Goal: Task Accomplishment & Management: Manage account settings

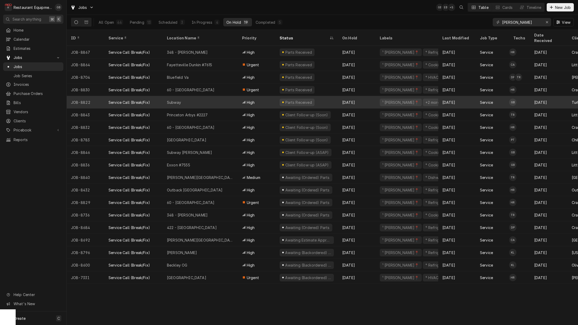
click at [182, 99] on div "Subway" at bounding box center [200, 102] width 75 height 13
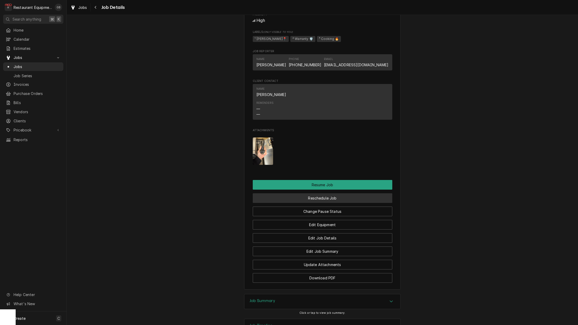
scroll to position [594, 0]
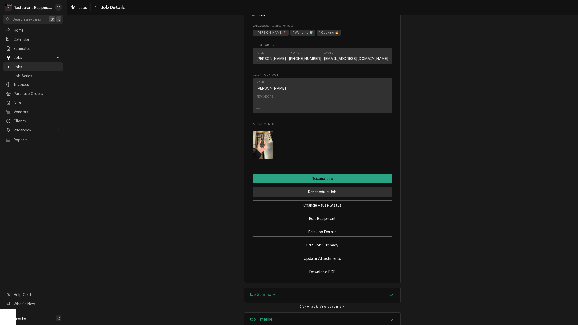
click at [335, 187] on button "Reschedule Job" at bounding box center [323, 192] width 140 height 10
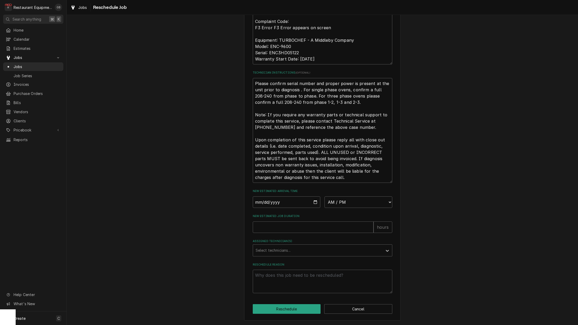
scroll to position [211, 0]
click at [260, 207] on input "Date" at bounding box center [287, 202] width 68 height 11
type input "[DATE]"
type textarea "x"
click at [361, 209] on div "Please provide some additional details to reschedule this job. Roopairs Job ID …" at bounding box center [323, 58] width 140 height 471
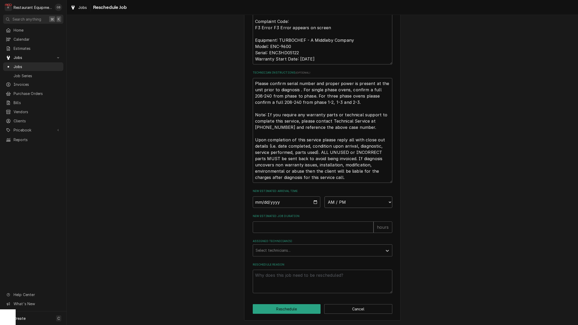
select select "13:00:00"
click at [302, 226] on input "New Estimated Job Duration" at bounding box center [313, 227] width 121 height 11
type textarea "x"
type input "1"
click at [292, 246] on div "Assigned Technician(s)" at bounding box center [318, 250] width 124 height 9
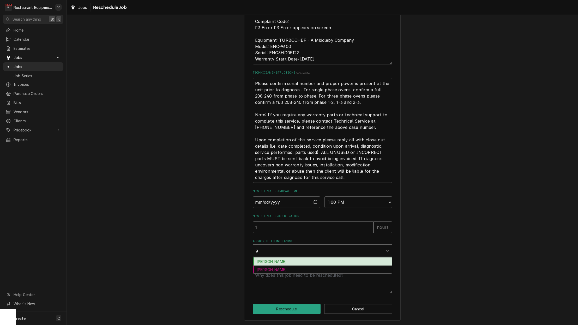
type input "ga"
click at [281, 264] on div "Gary Beaver" at bounding box center [322, 262] width 139 height 8
type textarea "x"
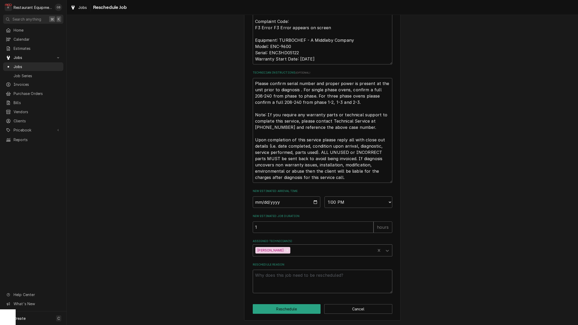
click at [269, 282] on textarea "Reschedule Reason" at bounding box center [323, 281] width 140 height 23
type textarea "x"
type textarea "p"
type textarea "x"
type textarea "pa"
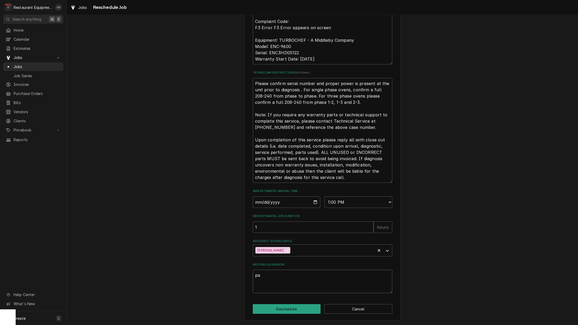
type textarea "x"
type textarea "par"
type textarea "x"
type textarea "part"
type textarea "x"
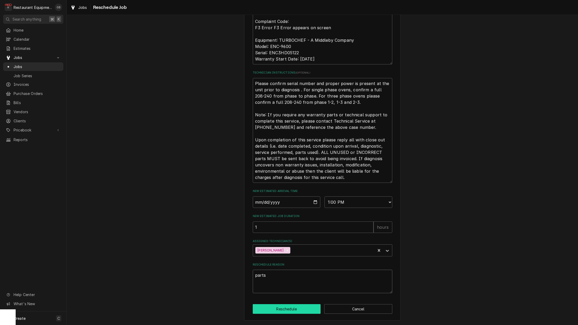
type textarea "parts"
click at [285, 306] on button "Reschedule" at bounding box center [287, 309] width 68 height 10
type textarea "x"
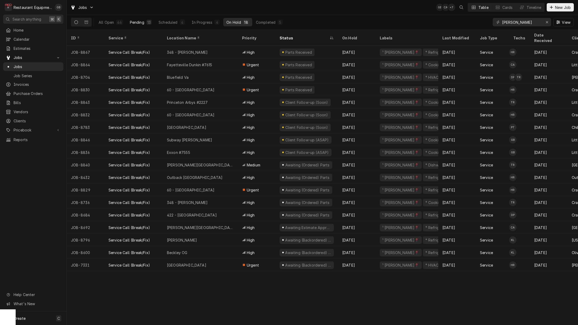
click at [144, 22] on div "Pending" at bounding box center [137, 22] width 14 height 5
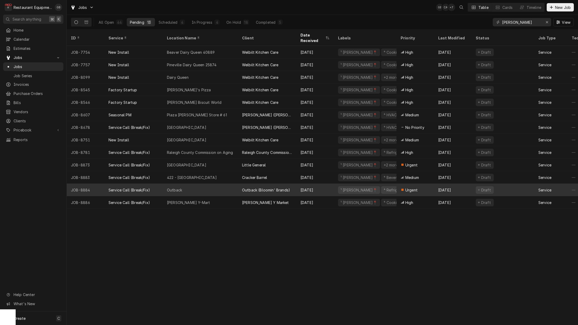
click at [175, 187] on div "Outback" at bounding box center [174, 189] width 15 height 5
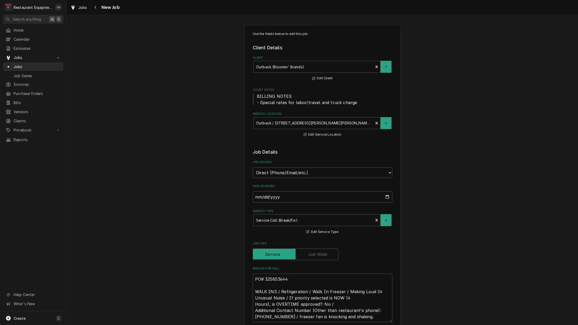
type textarea "x"
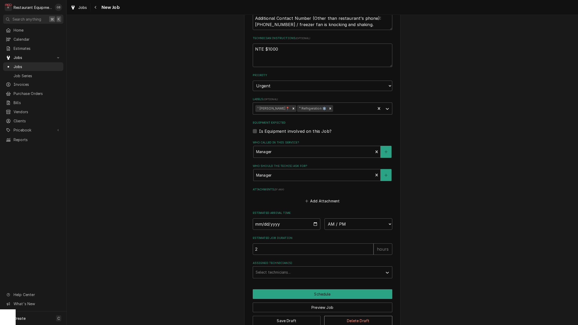
scroll to position [292, 0]
click at [265, 219] on input "Date" at bounding box center [287, 224] width 68 height 11
type input "[DATE]"
type textarea "x"
select select "12:45:00"
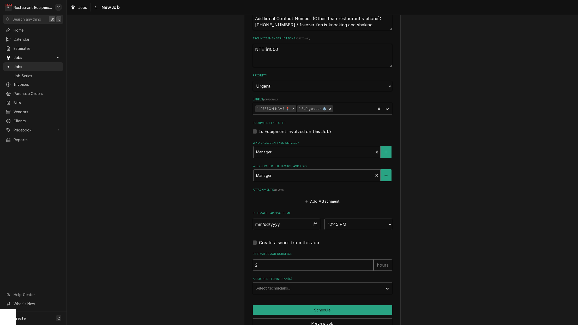
drag, startPoint x: 313, startPoint y: 272, endPoint x: 316, endPoint y: 275, distance: 4.4
click at [315, 284] on div "Assigned Technician(s)" at bounding box center [318, 288] width 124 height 9
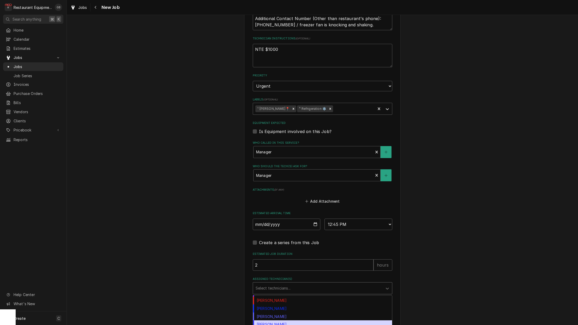
scroll to position [82, 0]
click at [280, 317] on div "[PERSON_NAME]" at bounding box center [322, 321] width 139 height 8
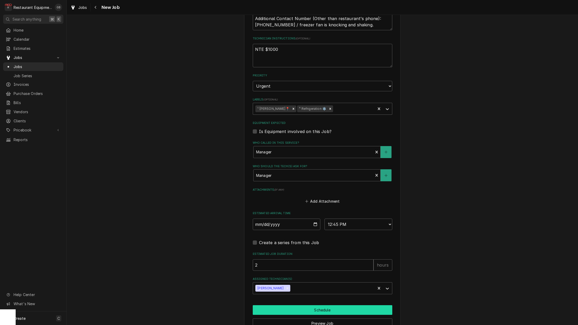
click at [323, 305] on button "Schedule" at bounding box center [323, 310] width 140 height 10
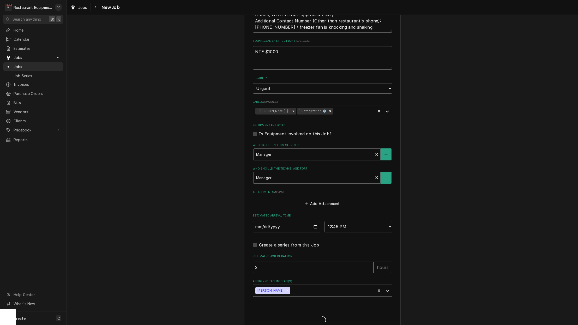
type textarea "x"
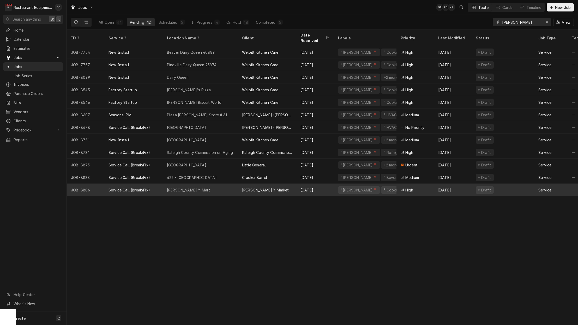
click at [230, 184] on div "Leslie's Y-Mart" at bounding box center [200, 190] width 75 height 13
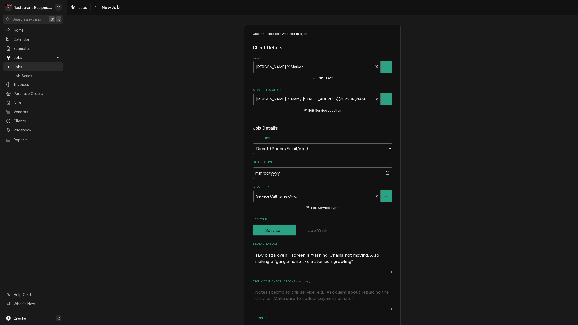
type textarea "x"
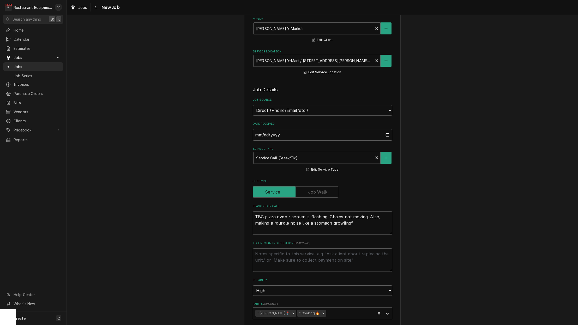
scroll to position [40, 0]
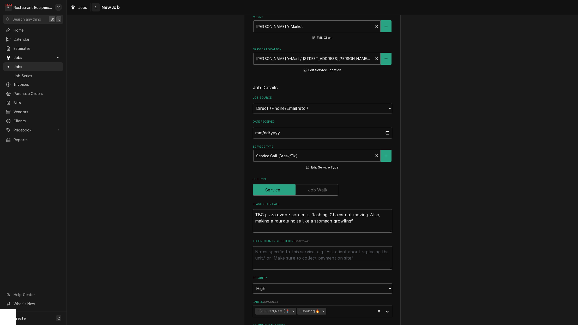
click at [94, 7] on icon "Navigate back" at bounding box center [95, 7] width 2 height 4
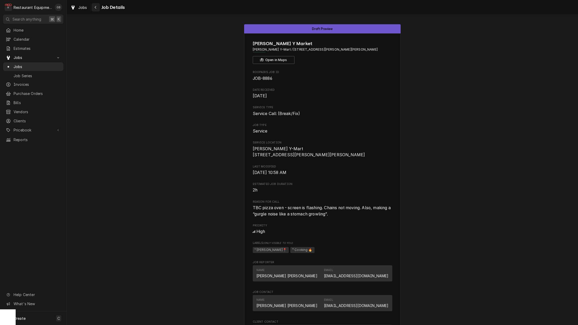
click at [98, 8] on div "Navigate back" at bounding box center [95, 7] width 5 height 5
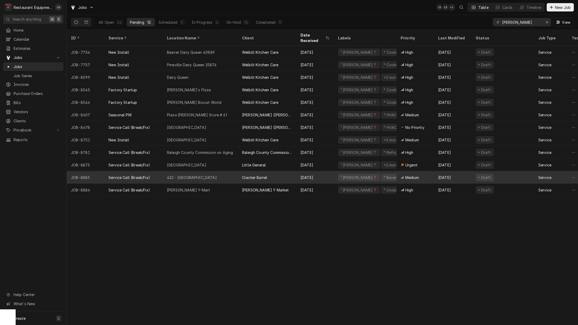
click at [198, 173] on div "422 - Wytheville" at bounding box center [200, 177] width 75 height 13
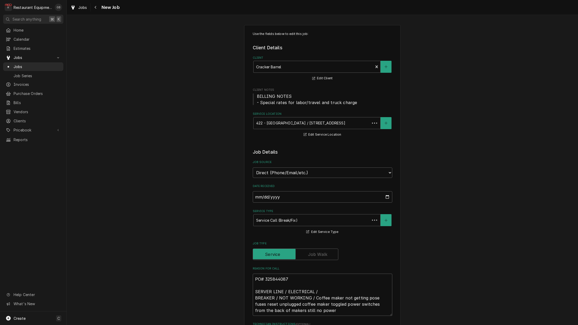
type textarea "x"
click at [94, 7] on div "Navigate back" at bounding box center [95, 7] width 5 height 5
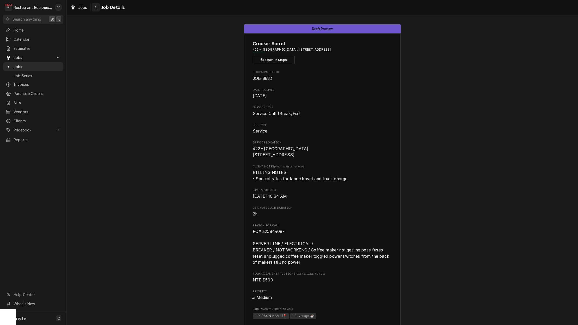
click at [96, 9] on icon "Navigate back" at bounding box center [95, 7] width 2 height 4
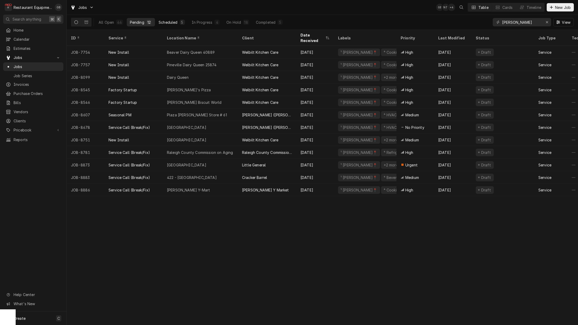
click at [177, 25] on button "Scheduled 5" at bounding box center [172, 22] width 32 height 8
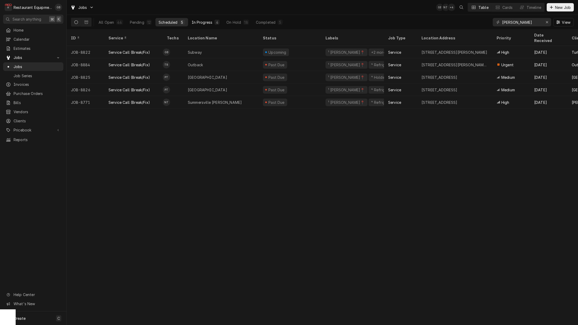
click at [199, 22] on div "In Progress" at bounding box center [202, 22] width 21 height 5
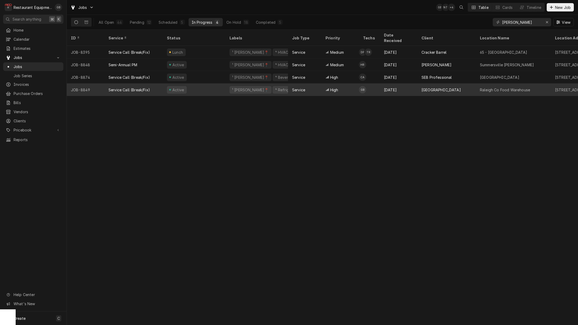
click at [216, 84] on div "Active" at bounding box center [194, 90] width 63 height 13
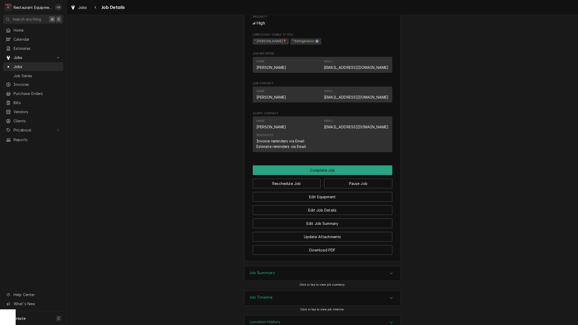
scroll to position [327, 0]
click at [367, 179] on button "Pause Job" at bounding box center [358, 184] width 68 height 10
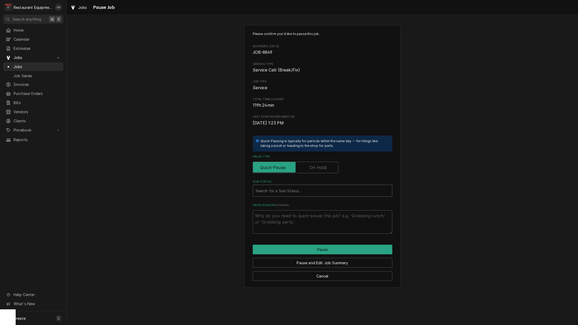
click at [302, 192] on div "Sub-Status" at bounding box center [323, 190] width 134 height 9
click at [324, 162] on input "Pause Type" at bounding box center [295, 167] width 81 height 11
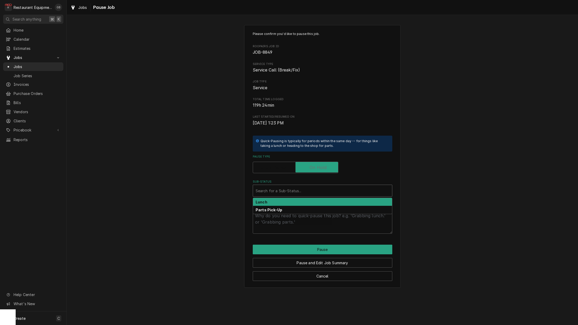
checkbox input "true"
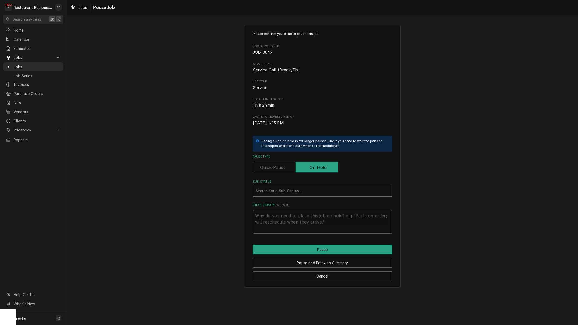
click at [306, 186] on div "Sub-Status" at bounding box center [323, 190] width 134 height 9
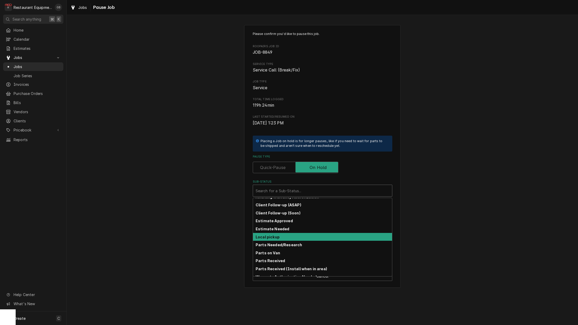
scroll to position [54, 0]
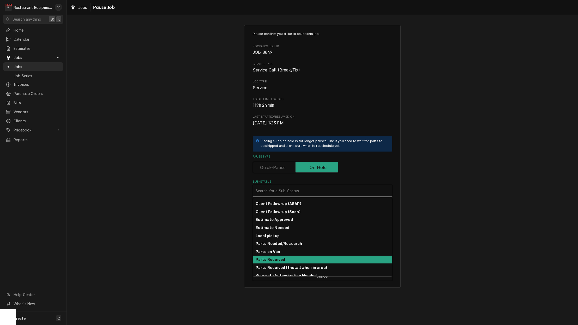
click at [286, 258] on div "Parts Received" at bounding box center [322, 260] width 139 height 8
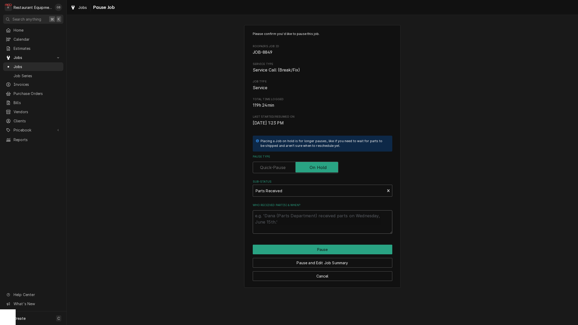
click at [299, 211] on textarea "Who received part(s) & when?" at bounding box center [323, 221] width 140 height 23
type textarea "x"
type textarea "t"
type textarea "x"
type textarea "ta"
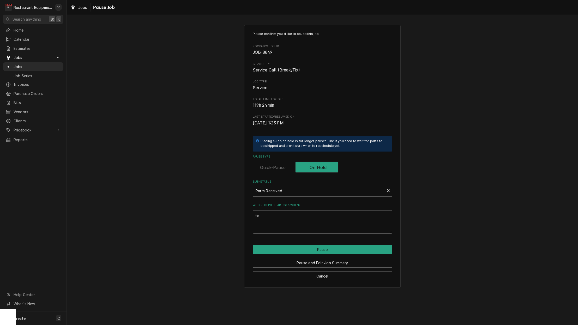
type textarea "x"
type textarea "tal"
type textarea "x"
type textarea "talk"
type textarea "x"
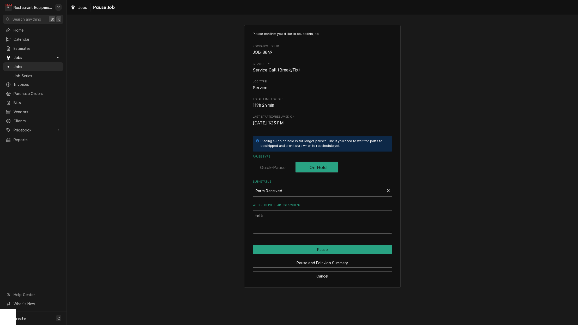
type textarea "talk"
type textarea "x"
type textarea "talk t"
type textarea "x"
type textarea "talk to"
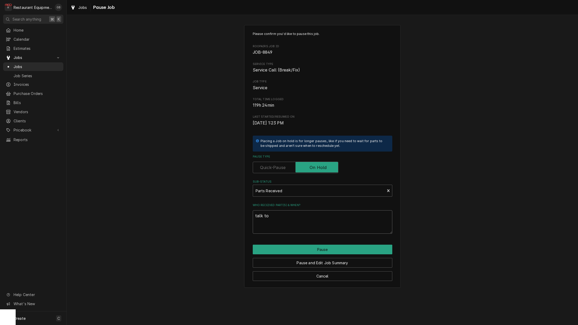
type textarea "x"
type textarea "talk to"
type textarea "x"
type textarea "talk to m"
type textarea "x"
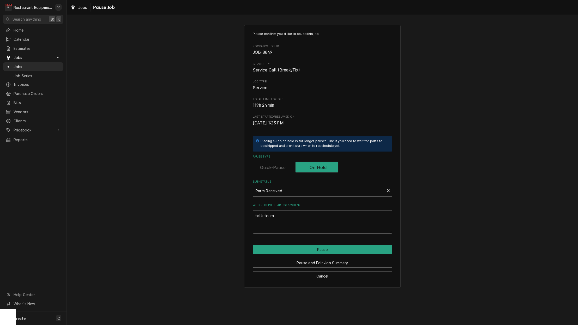
type textarea "talk to ma"
type textarea "x"
type textarea "talk to mat"
type textarea "x"
type textarea "talk to matt"
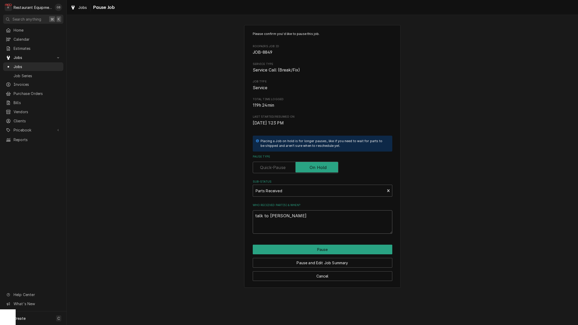
type textarea "x"
type textarea "talk to Matt"
type textarea "x"
type textarea "talk to Matt z"
type textarea "x"
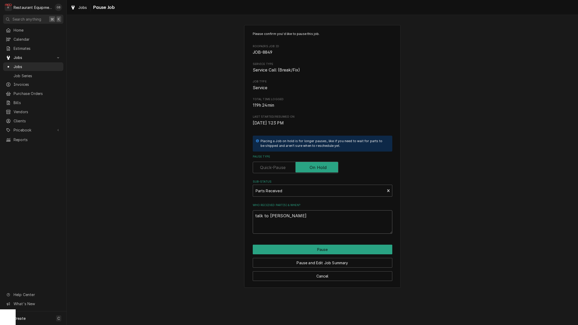
type textarea "talk to Matt zb"
type textarea "x"
type textarea "talk to Matt zbp"
type textarea "x"
type textarea "talk to Matt zbpo"
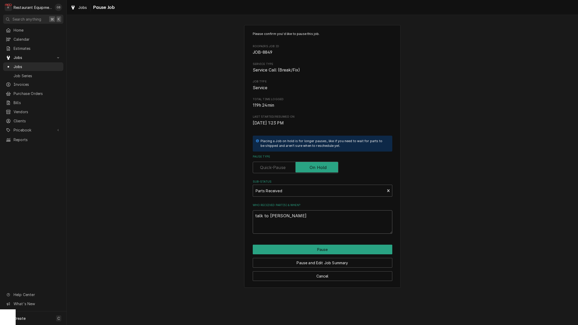
type textarea "x"
type textarea "talk to Matt zbpou"
type textarea "x"
type textarea "talk to Matt zbpout"
type textarea "x"
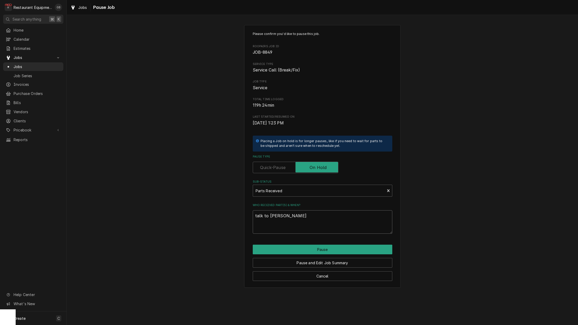
type textarea "talk to Matt zbpout"
type textarea "x"
type textarea "talk to Matt zbpout t"
type textarea "x"
type textarea "talk to Matt zbpout th"
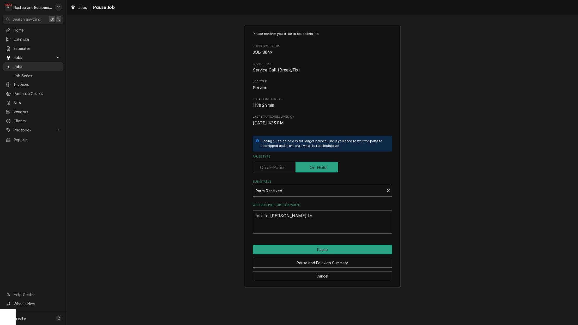
type textarea "x"
type textarea "talk to Matt zbpout the"
type textarea "x"
type textarea "talk to Matt zbpout the"
type textarea "x"
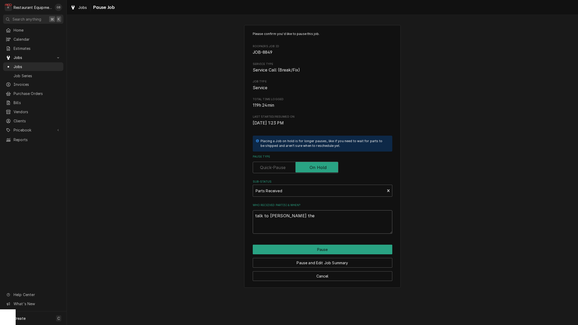
type textarea "talk to Matt zbpout the p"
type textarea "x"
type textarea "talk to Matt zbpout the pl"
type textarea "x"
type textarea "talk to Matt zbpout the pla"
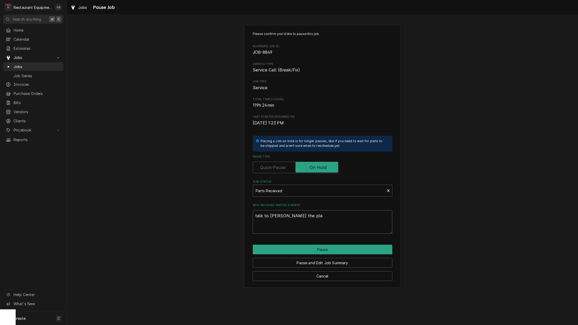
type textarea "x"
type textarea "talk to Matt zbpout the plam"
type textarea "x"
type textarea "talk to Matt zbpout the plamn"
type textarea "x"
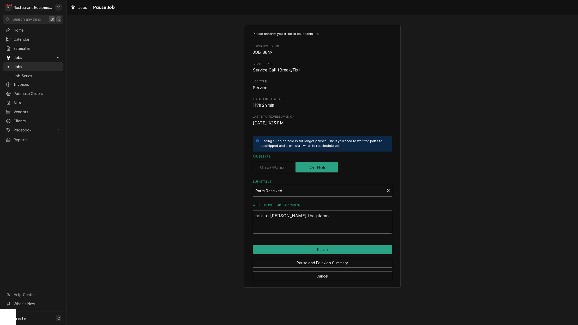
type textarea "talk to Matt zbpout the plan"
type textarea "x"
type textarea "talk to Matt zbpout the plan"
type textarea "x"
type textarea "talk to Matt zbpout the pla"
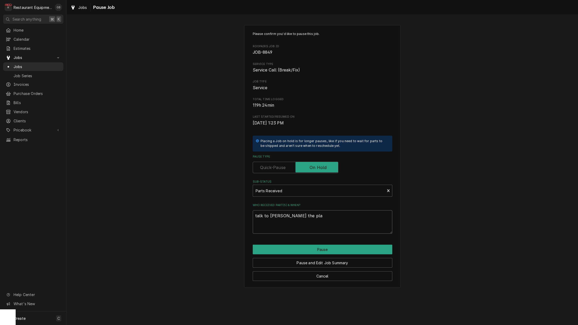
type textarea "x"
type textarea "talk to Matt zbpout the pl"
type textarea "x"
type textarea "talk to Matt zbpout the p"
type textarea "x"
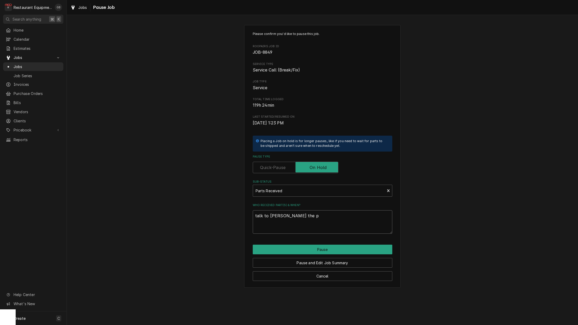
type textarea "talk to Matt zbpout the"
type textarea "x"
type textarea "talk to Matt zbpout the"
type textarea "x"
type textarea "talk to Matt zbpout th"
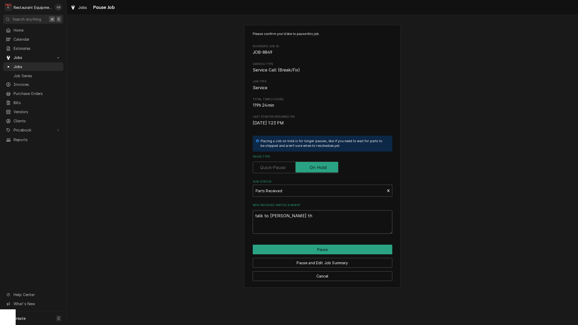
type textarea "x"
type textarea "talk to Matt zbpout t"
type textarea "x"
type textarea "talk to Matt zbpout"
type textarea "x"
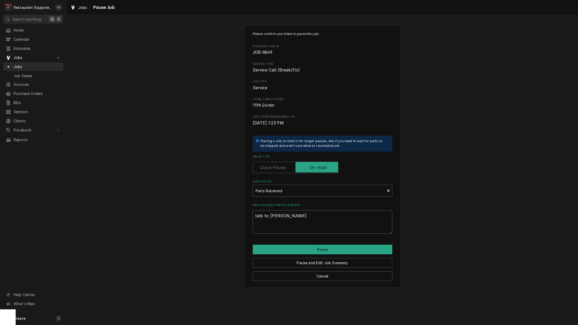
type textarea "talk to Matt zbpout"
type textarea "x"
type textarea "talk to Matt zbpou"
type textarea "x"
type textarea "talk to Matt zbpo"
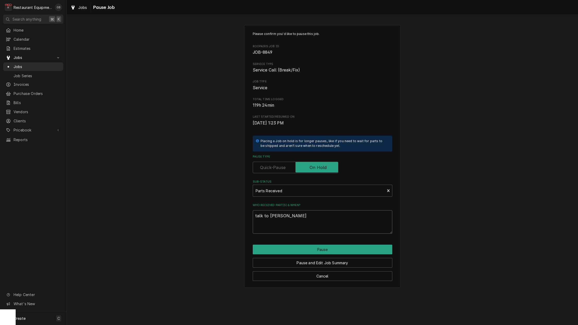
type textarea "x"
type textarea "talk to Matt zbp"
type textarea "x"
type textarea "talk to Matt zb"
type textarea "x"
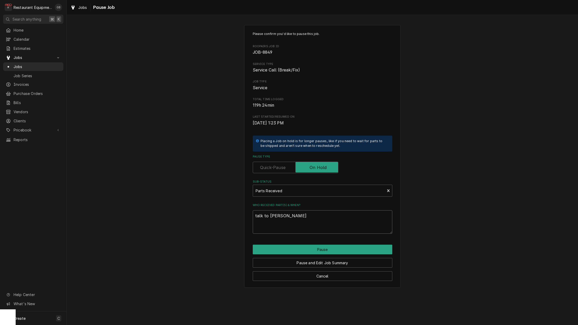
type textarea "talk to Matt z"
type textarea "x"
type textarea "talk to Matt"
type textarea "x"
type textarea "talk to Matt a"
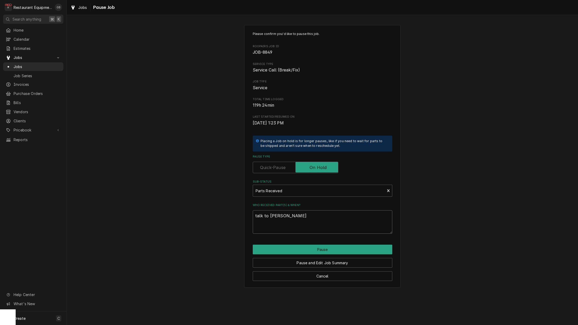
type textarea "x"
type textarea "talk to Matt ab"
type textarea "x"
type textarea "talk to Matt abo"
type textarea "x"
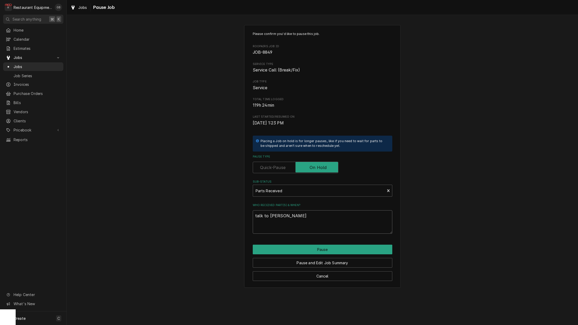
type textarea "talk to Matt abou"
type textarea "x"
type textarea "talk to Matt about"
type textarea "x"
type textarea "talk to Matt about"
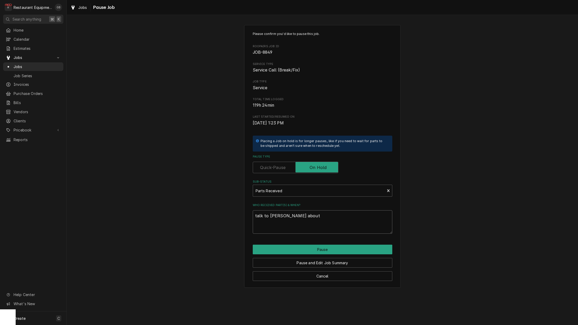
type textarea "x"
type textarea "talk to Matt about t"
type textarea "x"
type textarea "talk to Matt about th"
type textarea "x"
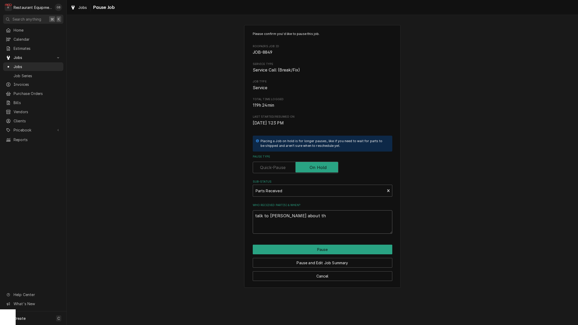
type textarea "talk to Matt about the"
type textarea "x"
type textarea "talk to Matt about the"
type textarea "x"
type textarea "talk to Matt about the p"
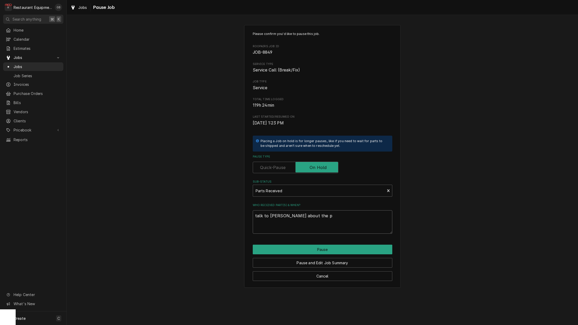
type textarea "x"
type textarea "talk to Matt about the pa"
type textarea "x"
type textarea "talk to Matt about the pal"
type textarea "x"
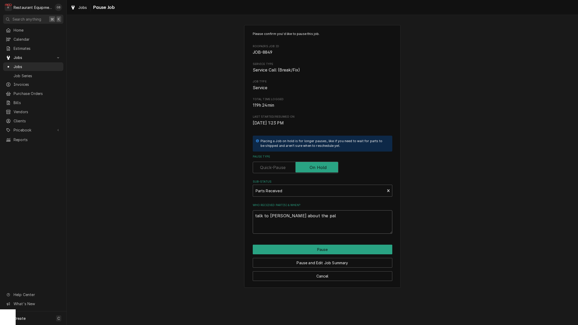
type textarea "talk to Matt about the pa"
type textarea "x"
type textarea "talk to Matt about the p"
type textarea "x"
type textarea "talk to Matt about the pl"
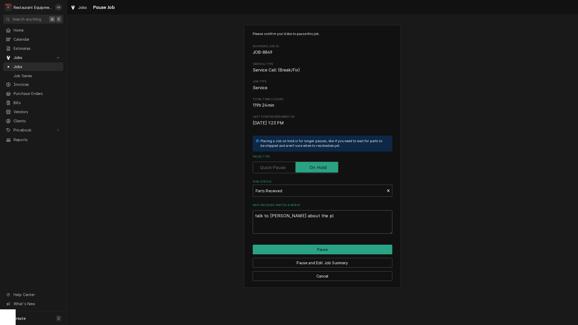
type textarea "x"
type textarea "talk to Matt about the pla"
type textarea "x"
type textarea "talk to Matt about the plan"
type textarea "x"
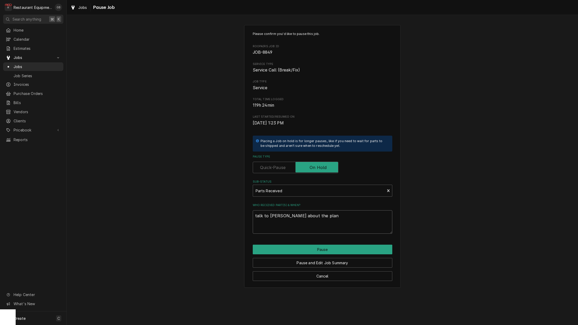
type textarea "talk to Matt about the plan"
type textarea "x"
type textarea "talk to Matt about the plan o"
type textarea "x"
type textarea "talk to Matt about the plan on"
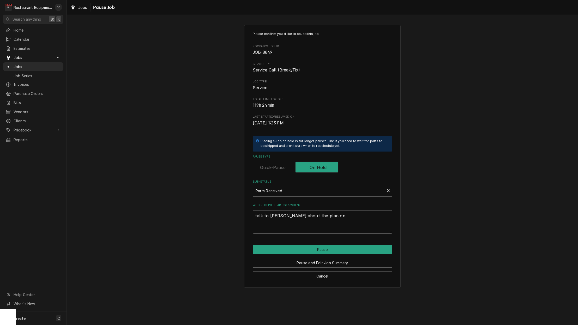
type textarea "x"
type textarea "talk to Matt about the plan on"
type textarea "x"
type textarea "talk to Matt about the plan on h"
type textarea "x"
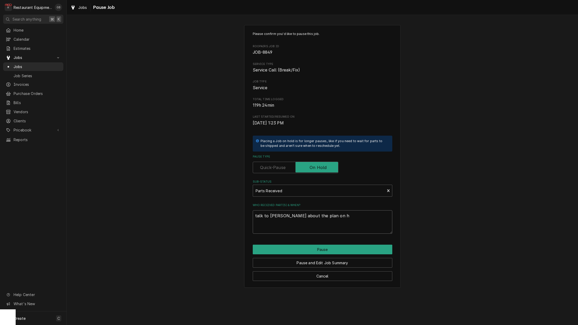
type textarea "talk to Matt about the plan on ho"
type textarea "x"
type textarea "talk to Matt about the plan on hot"
type textarea "x"
type textarea "talk to Matt about the plan on hot"
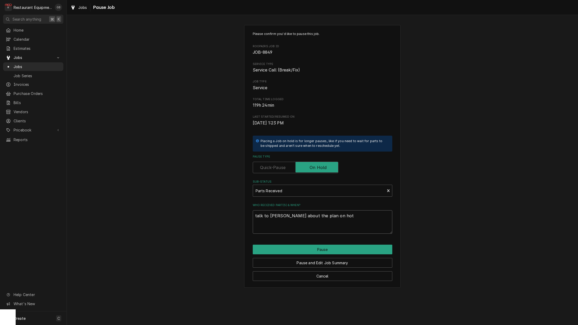
type textarea "x"
type textarea "talk to Matt about the plan on hot t"
type textarea "x"
type textarea "talk to Matt about the plan on hot to"
type textarea "x"
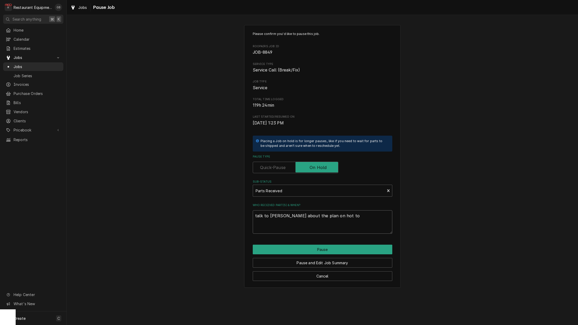
type textarea "talk to Matt about the plan on hot to"
type textarea "x"
type textarea "talk to Matt about the plan on hot to"
type textarea "x"
type textarea "talk to Matt about the plan on hot t"
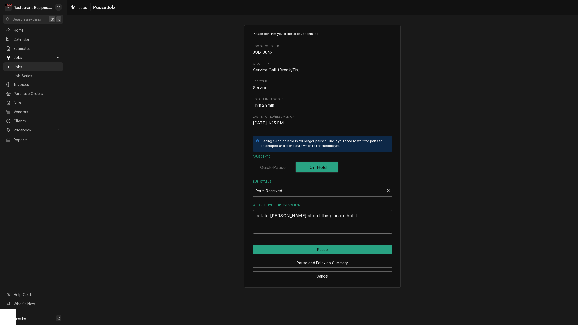
type textarea "x"
type textarea "talk to Matt about the plan on hot"
type textarea "x"
type textarea "talk to Matt about the plan on hot"
type textarea "x"
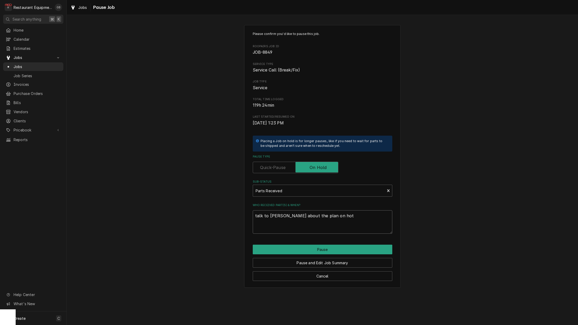
type textarea "talk to Matt about the plan on ho"
type textarea "x"
type textarea "talk to Matt about the plan on how"
type textarea "x"
type textarea "talk to Matt about the plan on how"
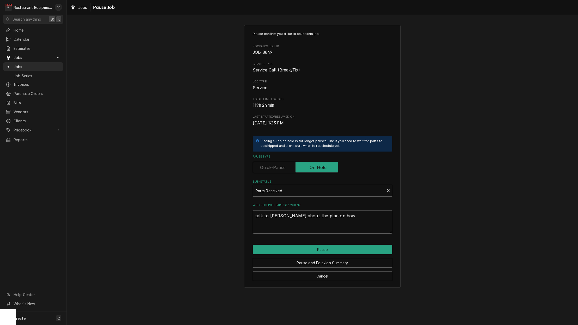
type textarea "x"
type textarea "talk to Matt about the plan on how t"
type textarea "x"
type textarea "talk to Matt about the plan on how tp"
type textarea "x"
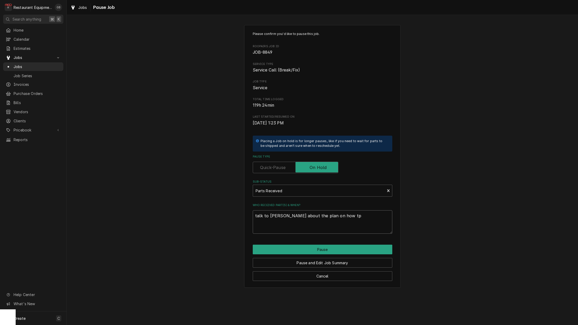
type textarea "talk to Matt about the plan on how t"
type textarea "x"
type textarea "talk to Matt about the plan on how to"
type textarea "x"
type textarea "talk to Matt about the plan on how to"
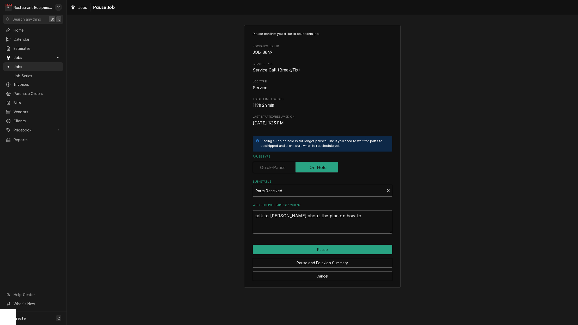
type textarea "x"
type textarea "talk to Matt about the plan on how to f"
type textarea "x"
type textarea "talk to Matt about the plan on how to fi"
type textarea "x"
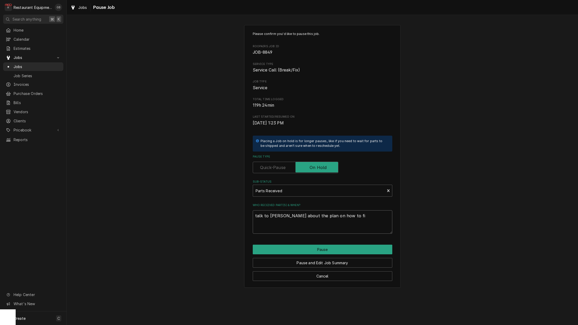
type textarea "talk to Matt about the plan on how to fic"
type textarea "x"
type textarea "talk to Matt about the plan on how to fi"
type textarea "x"
type textarea "talk to Matt about the plan on how to fix"
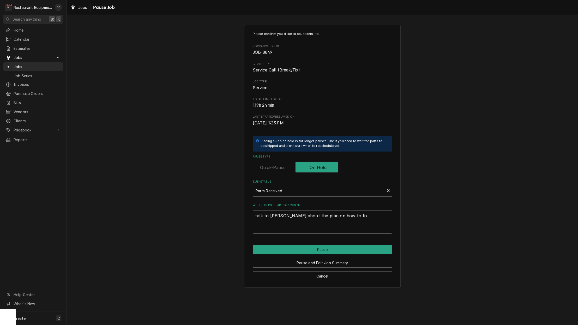
type textarea "x"
type textarea "talk to Matt about the plan on how to fix"
type textarea "x"
type textarea "talk to Matt about the plan on how to fix t"
type textarea "x"
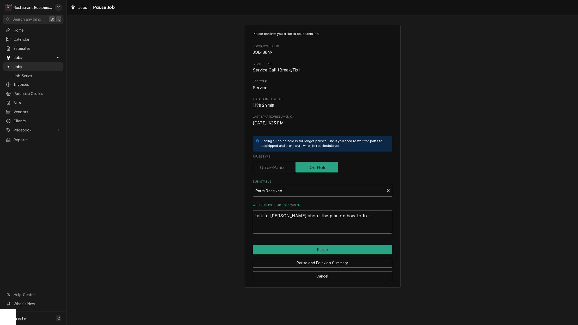
type textarea "talk to Matt about the plan on how to fix th"
type textarea "x"
type textarea "talk to Matt about the plan on how to fix thi"
type textarea "x"
type textarea "talk to Matt about the plan on how to fix this"
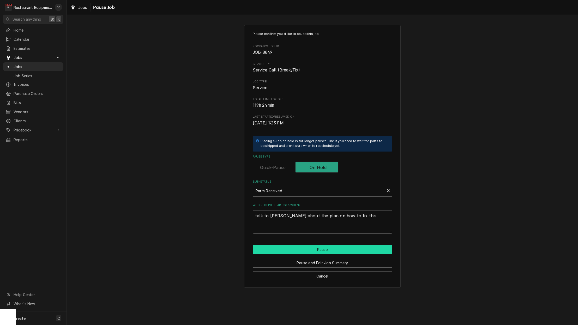
click at [345, 250] on button "Pause" at bounding box center [323, 250] width 140 height 10
type textarea "x"
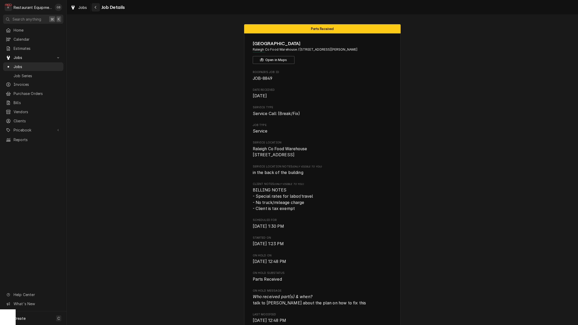
click at [96, 6] on icon "Navigate back" at bounding box center [95, 7] width 2 height 4
